Goal: Task Accomplishment & Management: Use online tool/utility

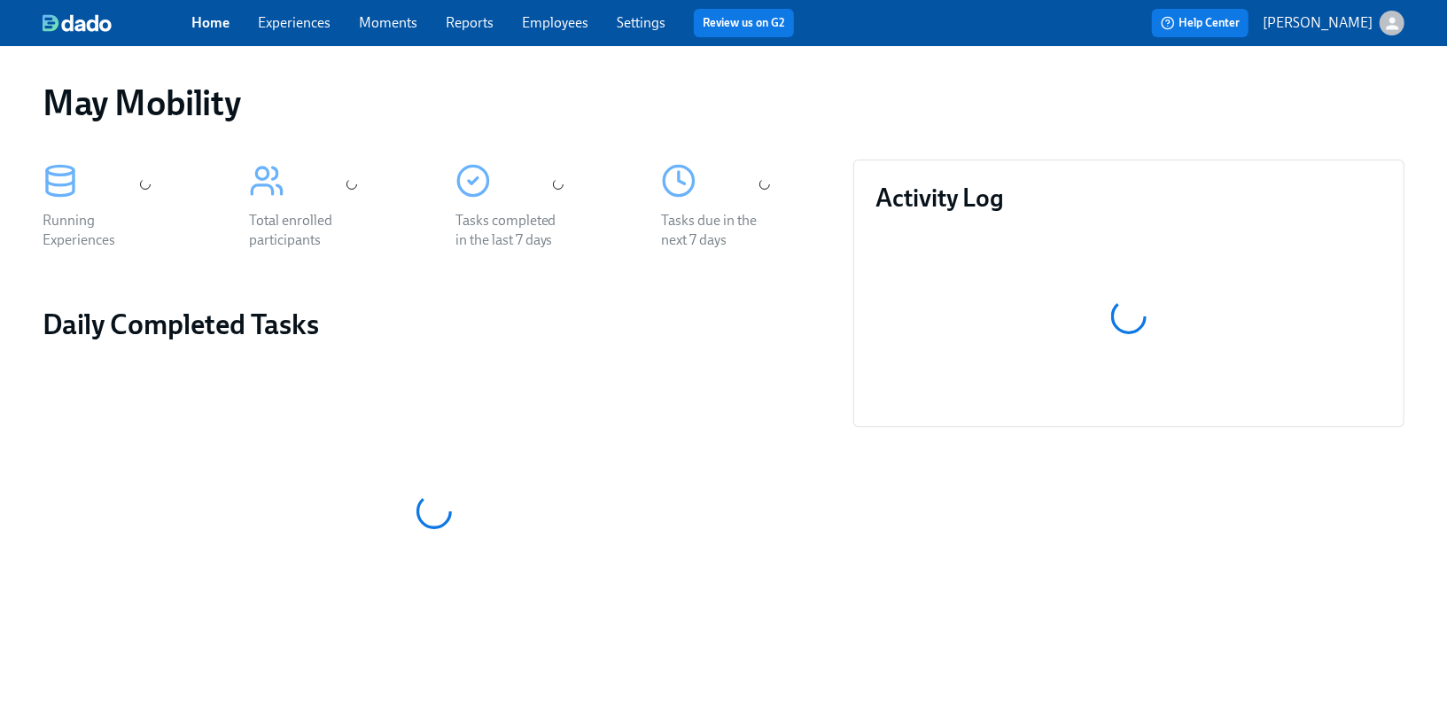
click at [618, 24] on link "Settings" at bounding box center [641, 22] width 49 height 17
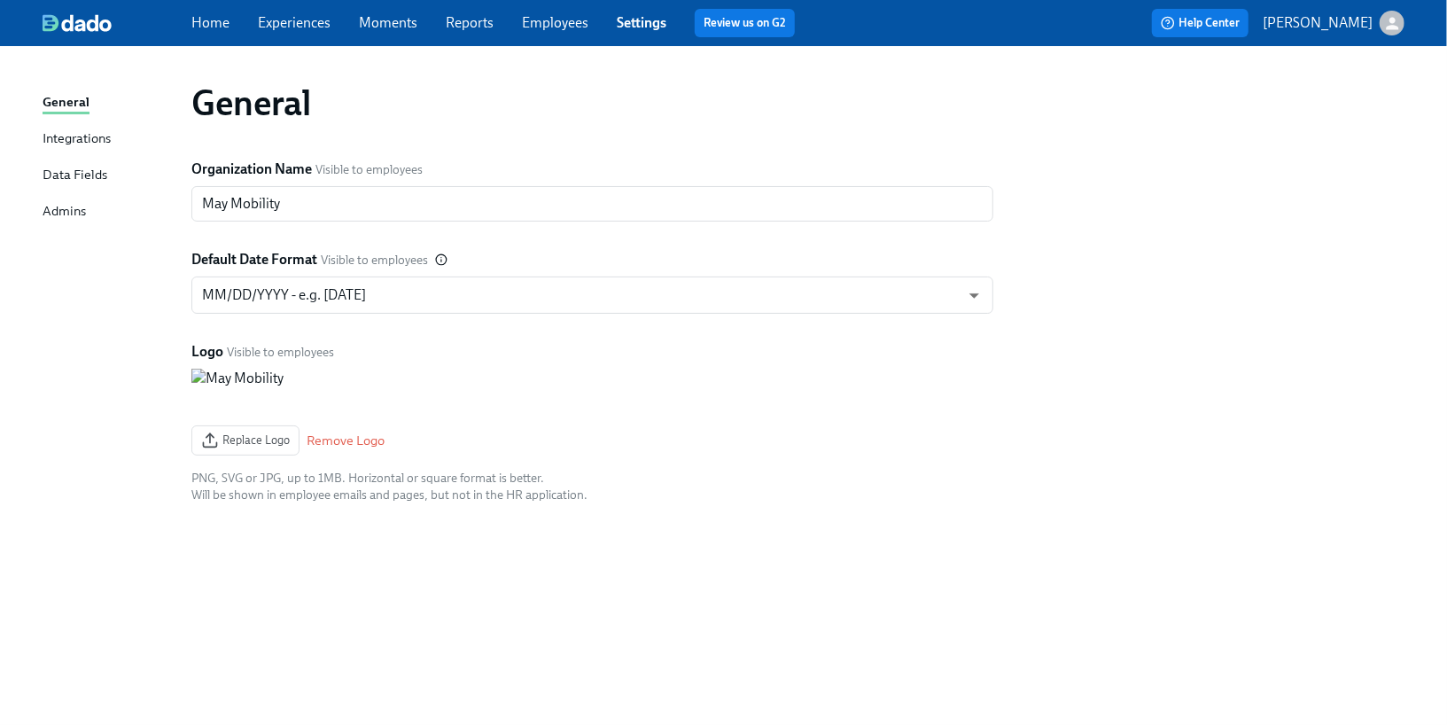
click at [89, 172] on div "Data Fields" at bounding box center [75, 176] width 65 height 22
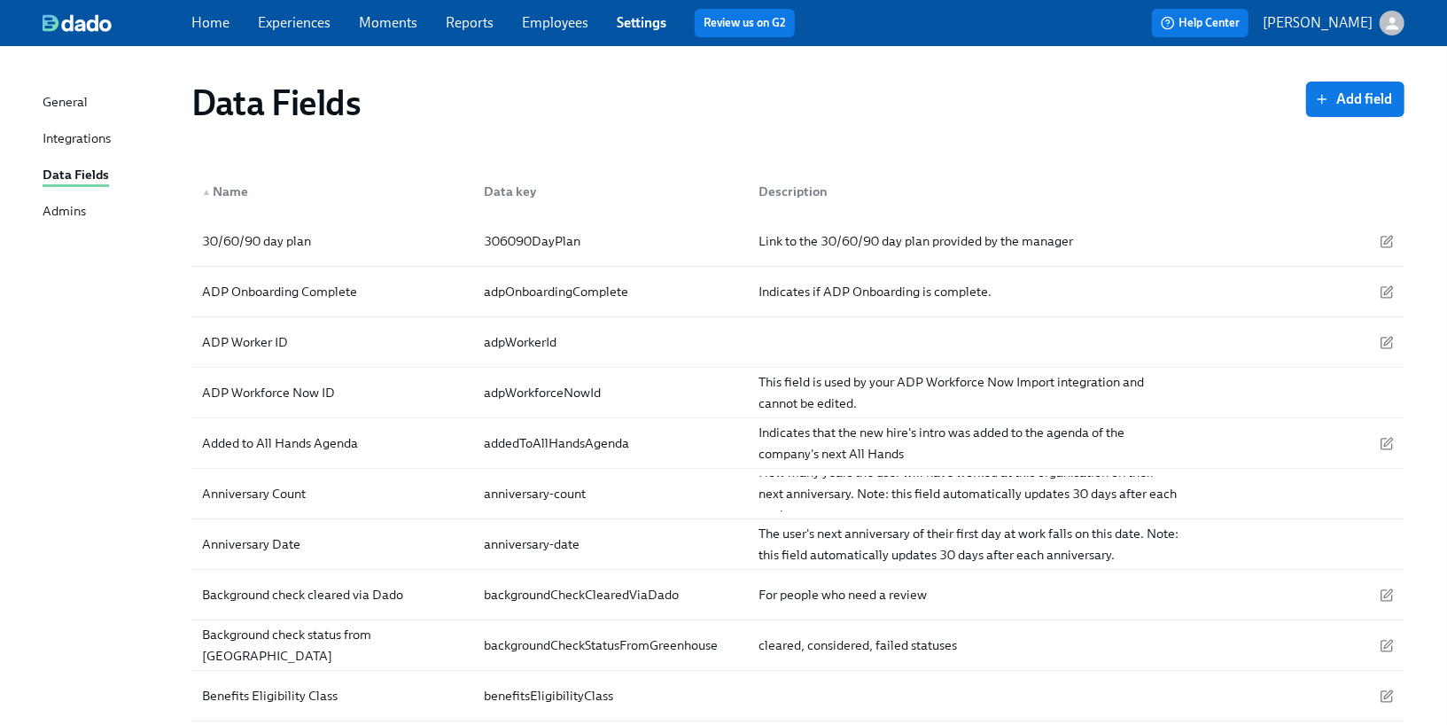
click at [100, 137] on div "Integrations" at bounding box center [77, 140] width 68 height 22
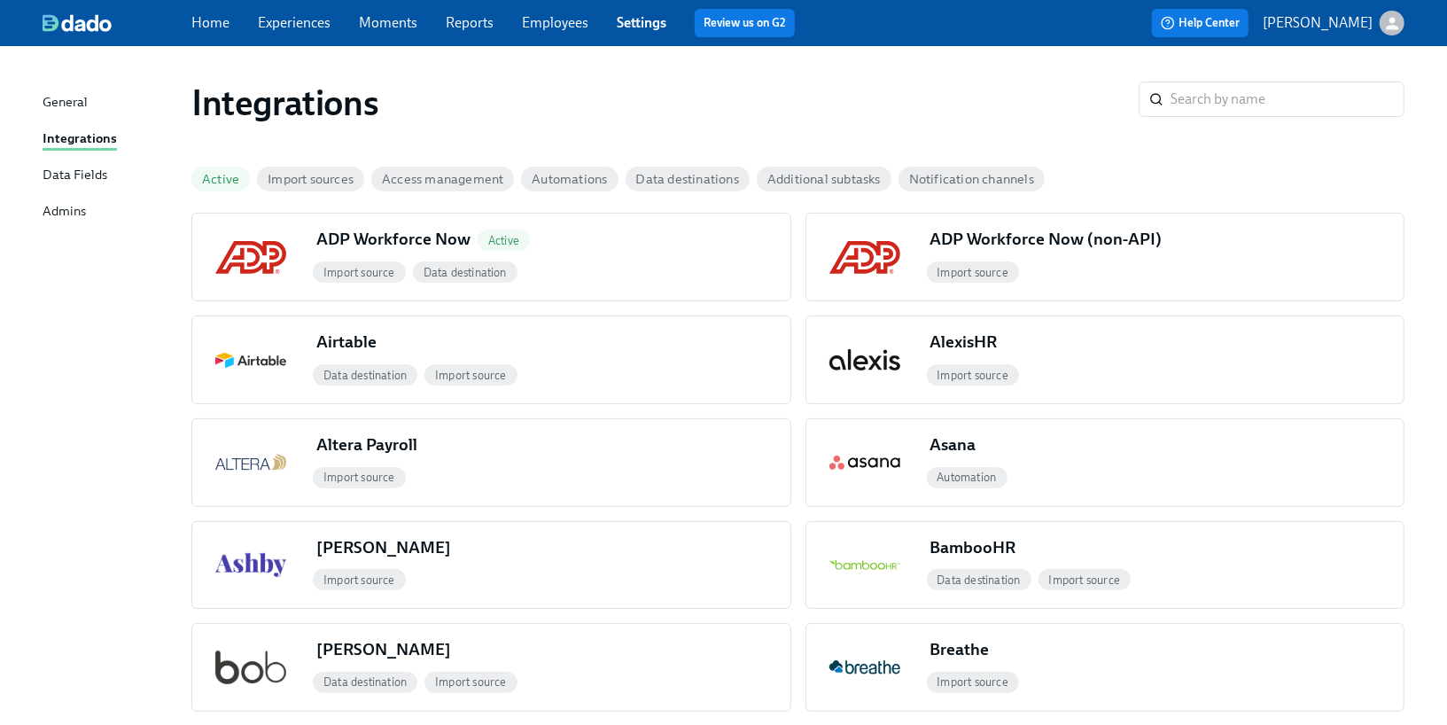
click at [563, 24] on link "Employees" at bounding box center [555, 22] width 66 height 17
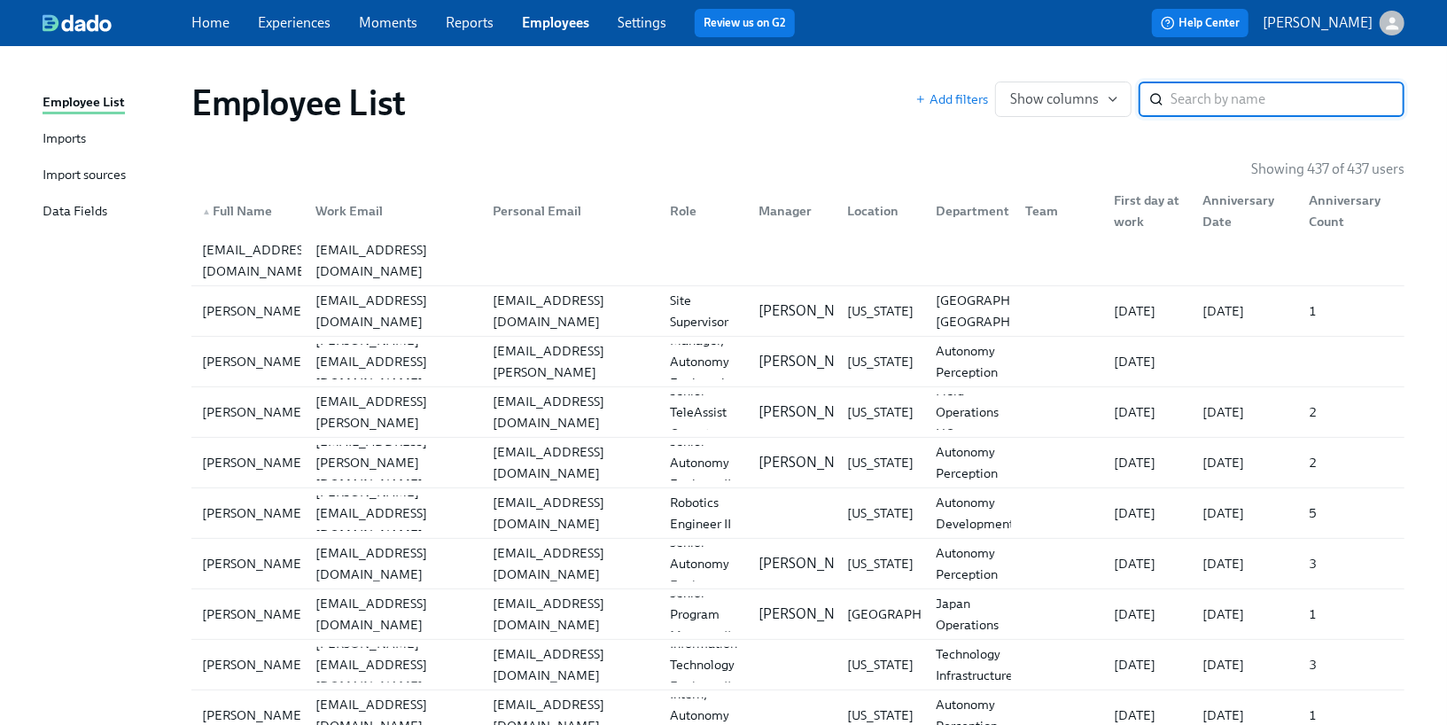
click at [86, 184] on div "Import sources" at bounding box center [84, 176] width 83 height 22
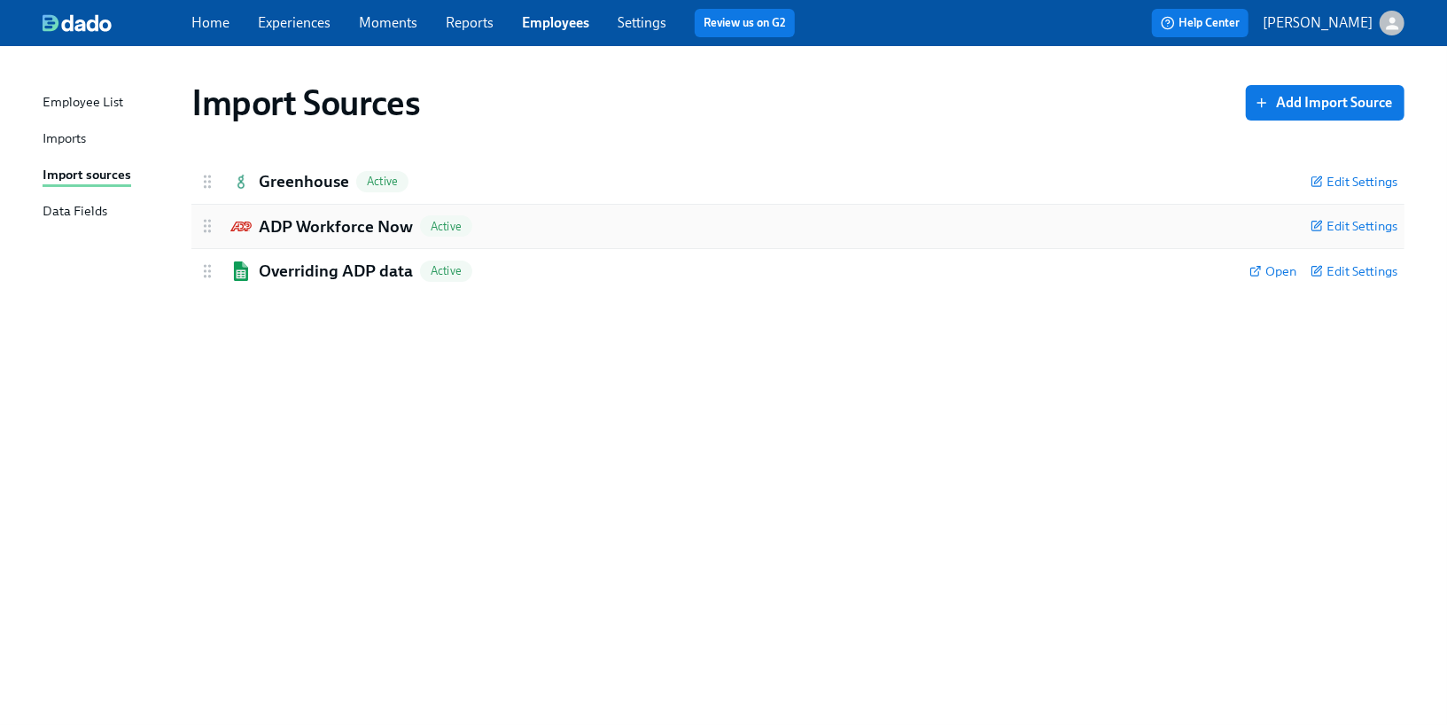
click at [302, 228] on h2 "ADP Workforce Now" at bounding box center [336, 226] width 154 height 23
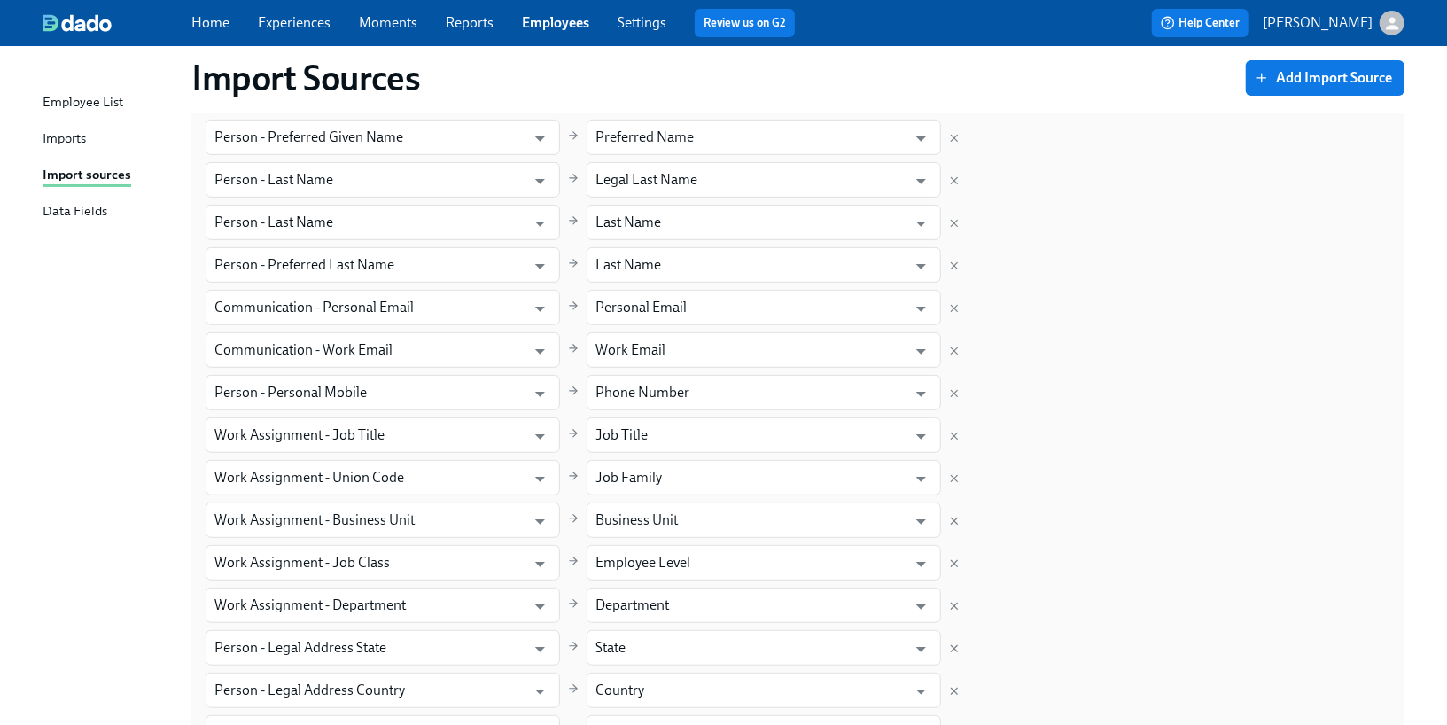
scroll to position [411, 0]
click at [66, 144] on div "Imports" at bounding box center [64, 140] width 43 height 22
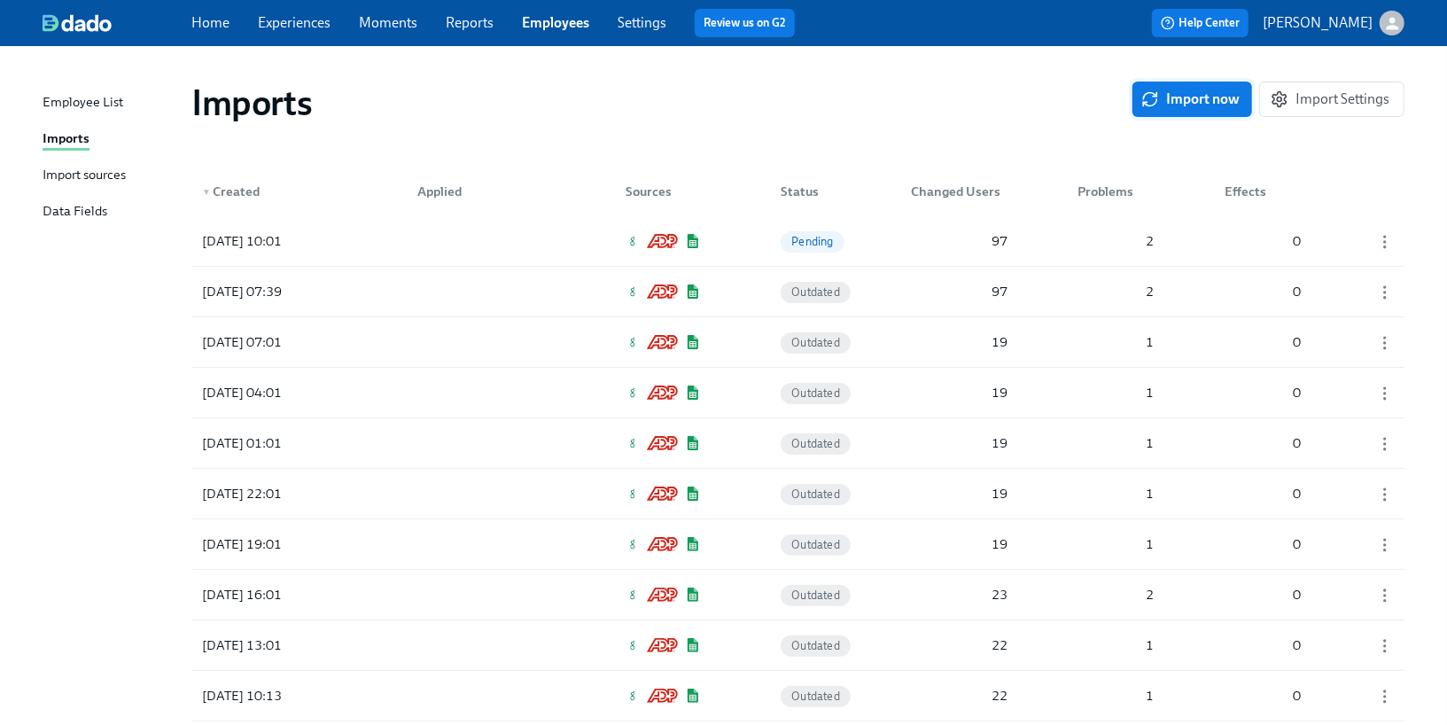
click at [1183, 104] on span "Import now" at bounding box center [1192, 99] width 95 height 18
click at [440, 231] on div at bounding box center [483, 240] width 160 height 35
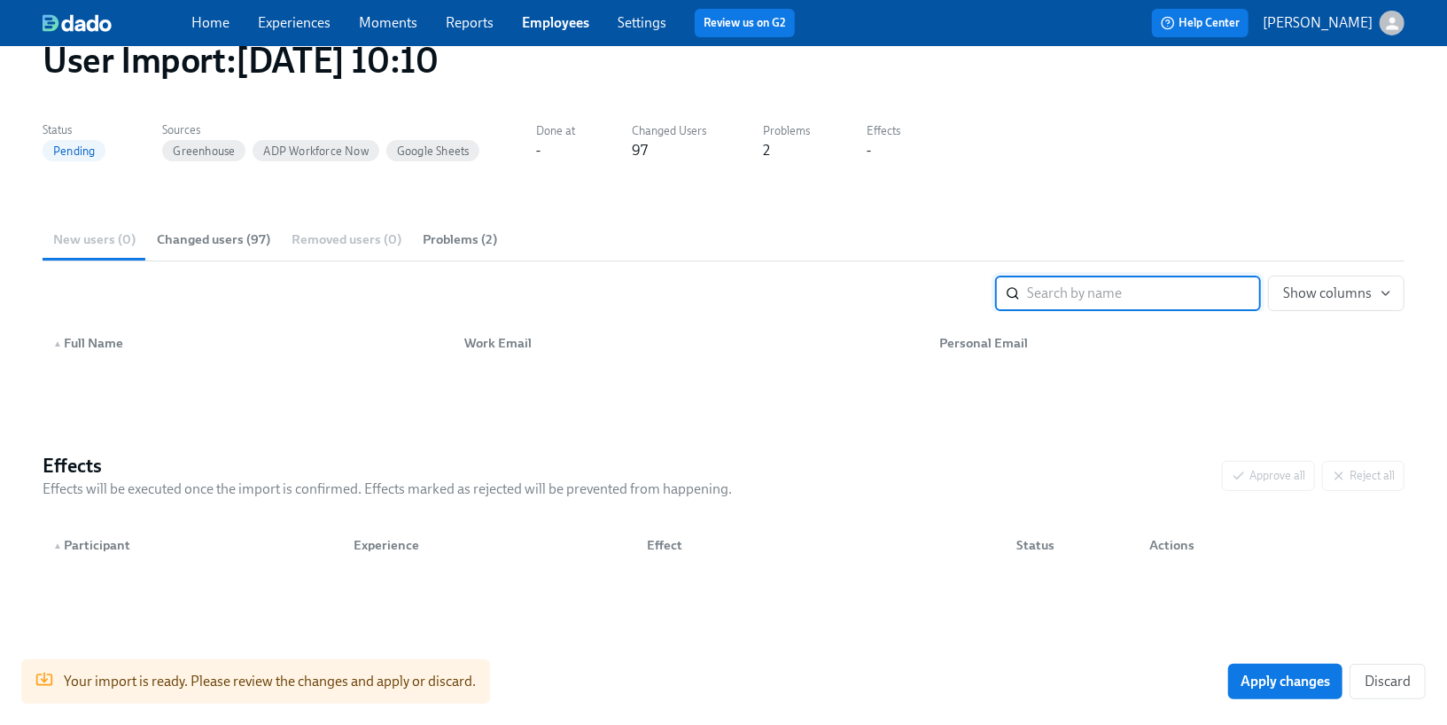
scroll to position [86, 0]
